Goal: Task Accomplishment & Management: Manage account settings

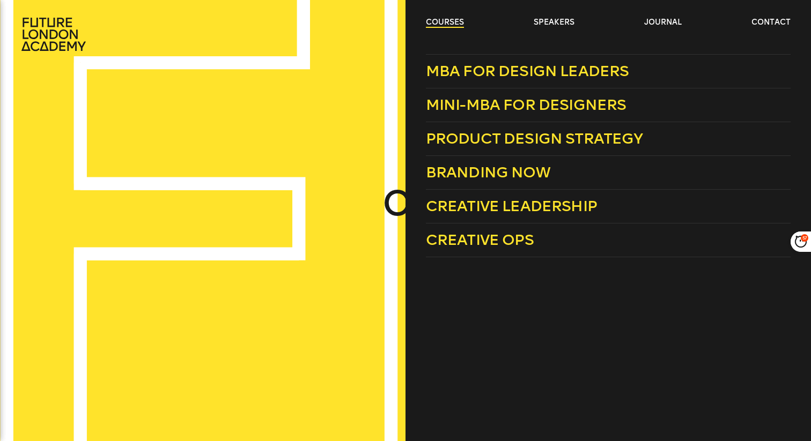
click at [449, 21] on link "courses" at bounding box center [445, 22] width 38 height 11
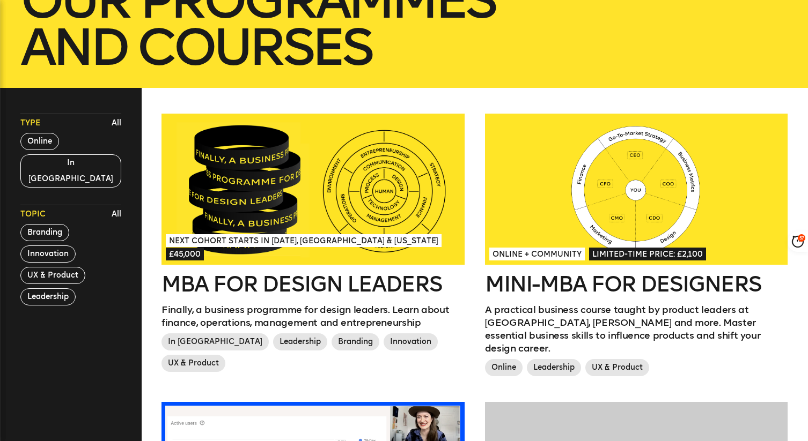
scroll to position [231, 0]
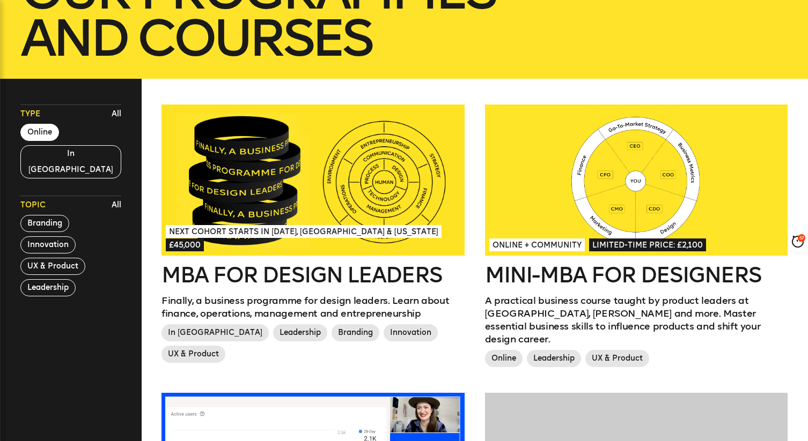
click at [36, 129] on button "Online" at bounding box center [39, 132] width 39 height 17
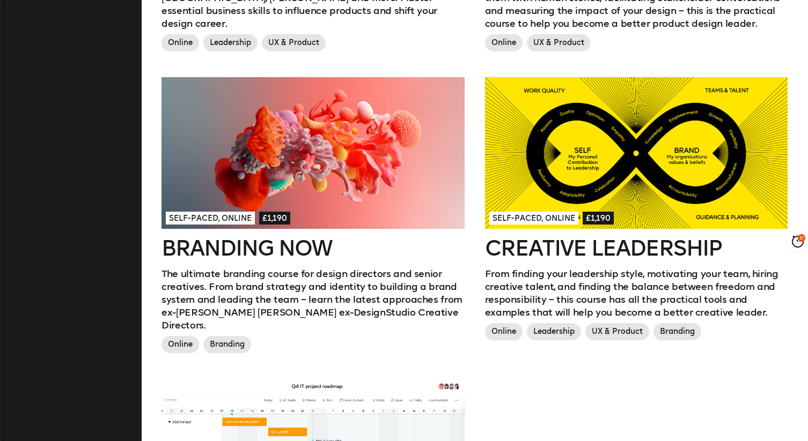
scroll to position [298, 0]
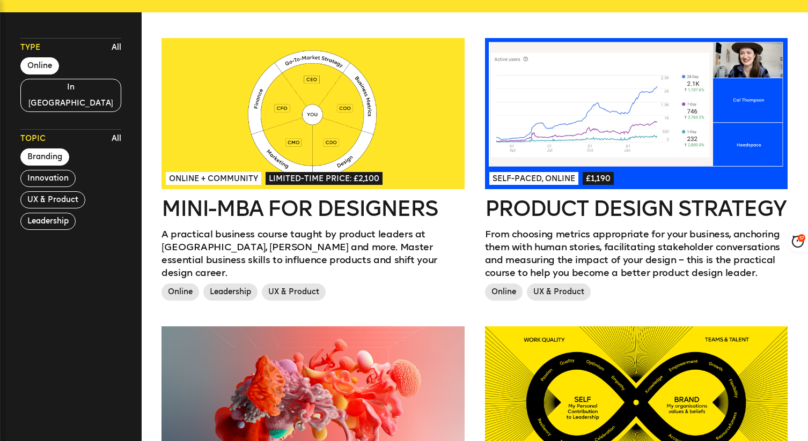
click at [51, 149] on button "Branding" at bounding box center [44, 157] width 49 height 17
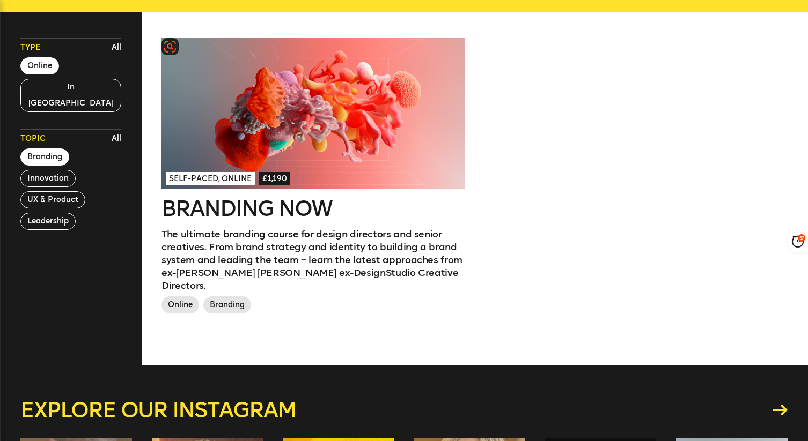
click at [383, 119] on div at bounding box center [312, 113] width 303 height 151
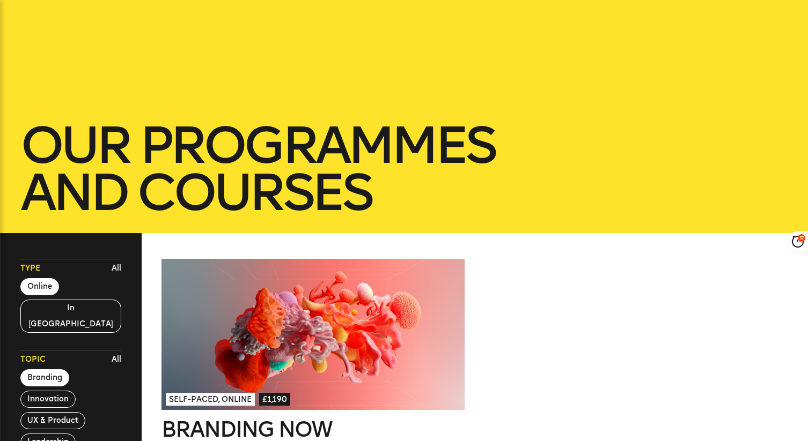
scroll to position [0, 0]
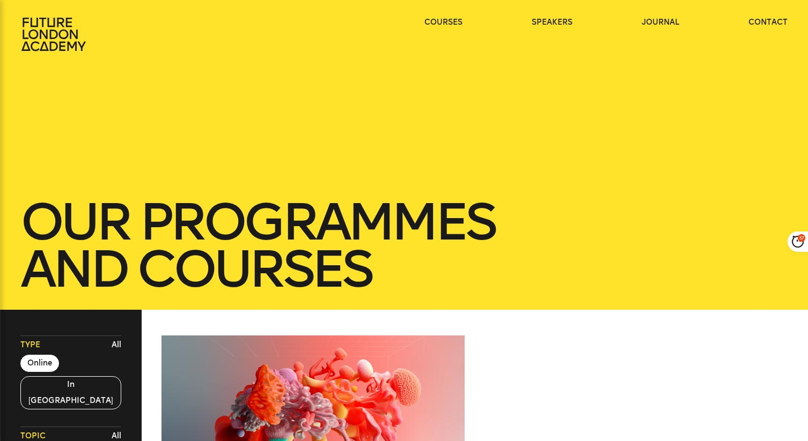
click at [32, 18] on icon at bounding box center [53, 34] width 64 height 33
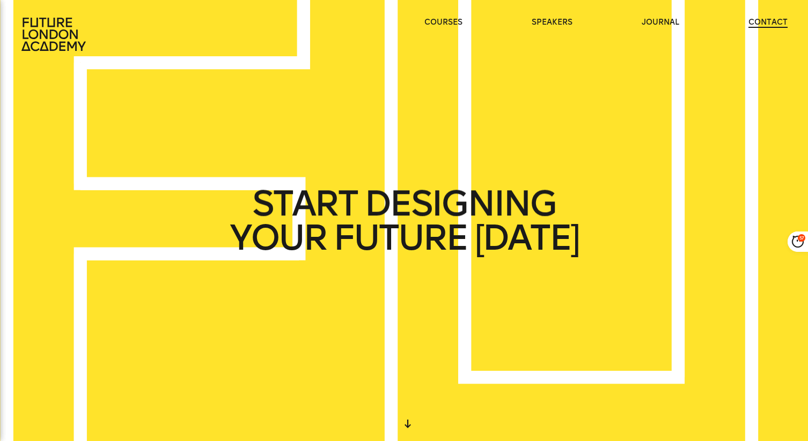
click at [775, 20] on link "contact" at bounding box center [767, 22] width 39 height 11
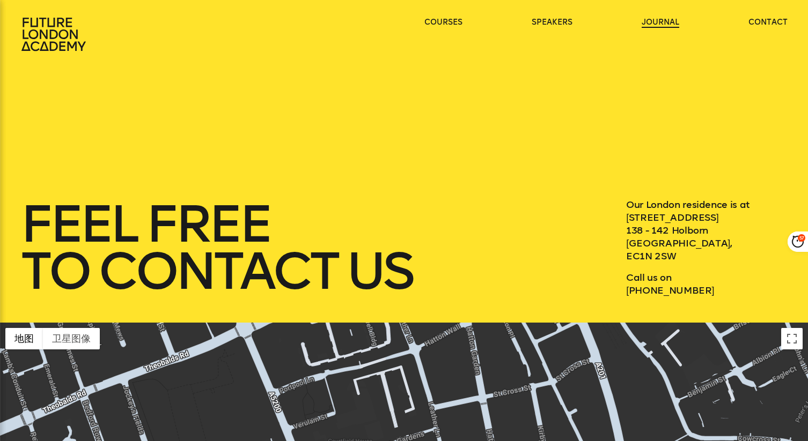
click at [656, 21] on link "journal" at bounding box center [660, 22] width 38 height 11
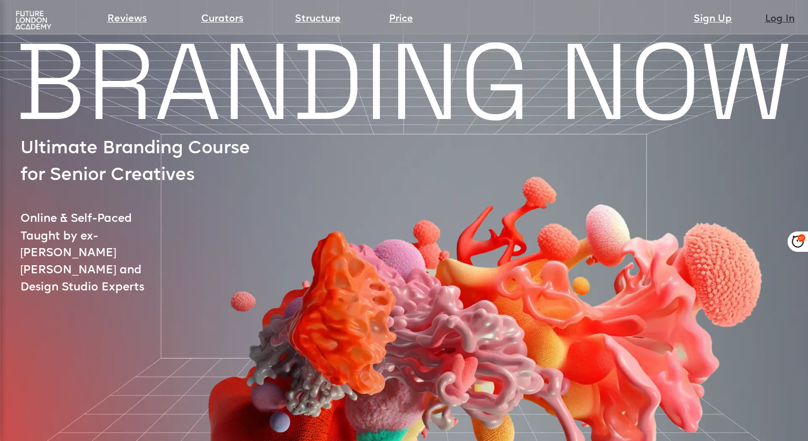
click at [779, 21] on link "Log In" at bounding box center [779, 19] width 29 height 15
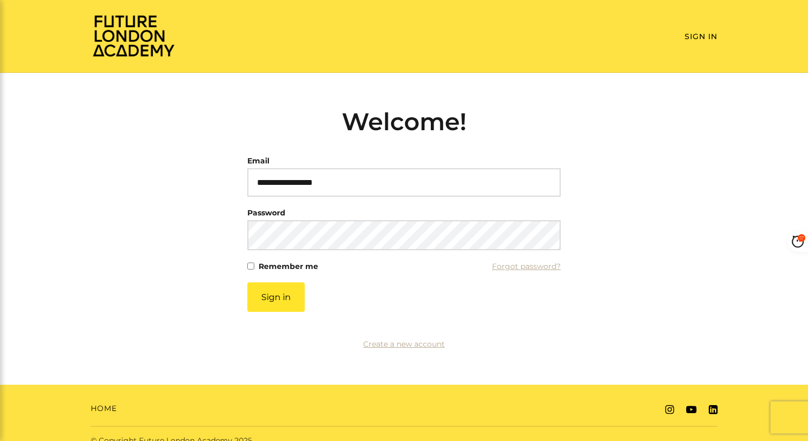
type input "**********"
click at [283, 293] on button "Sign in" at bounding box center [275, 297] width 57 height 29
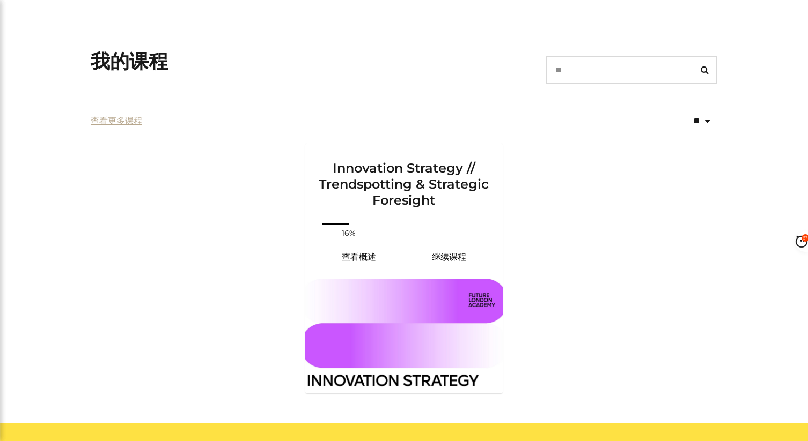
scroll to position [210, 0]
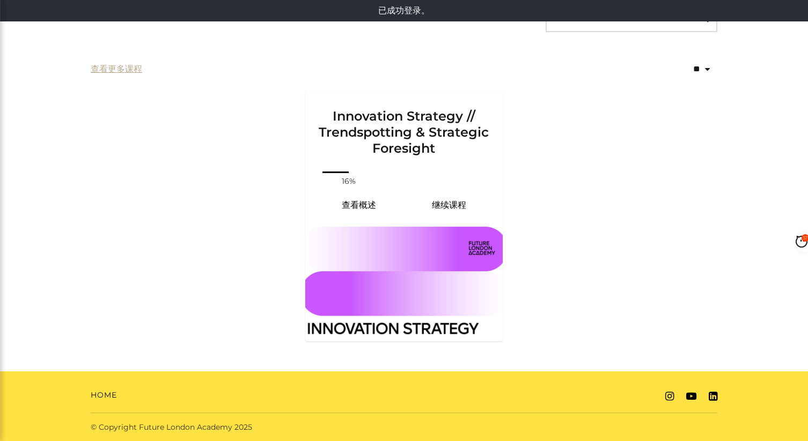
click at [564, 181] on ul "Innovation Strategy // Trendspotting & Strategic Foresight 你的进度: 16% 查看概述 继续课程" at bounding box center [404, 222] width 644 height 263
